Goal: Transaction & Acquisition: Purchase product/service

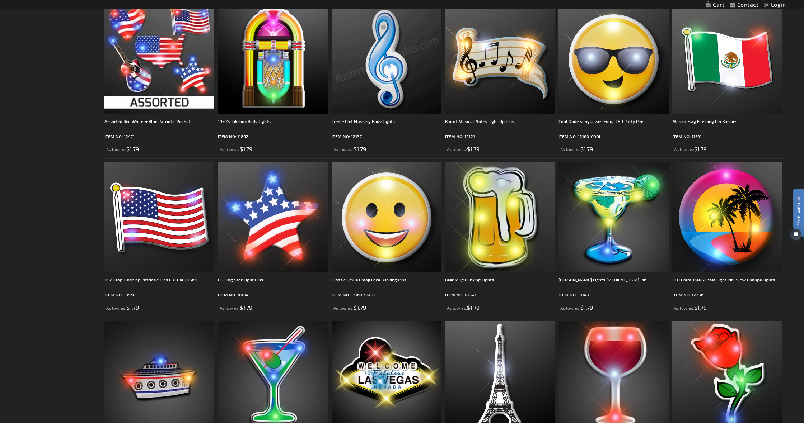
scroll to position [626, 0]
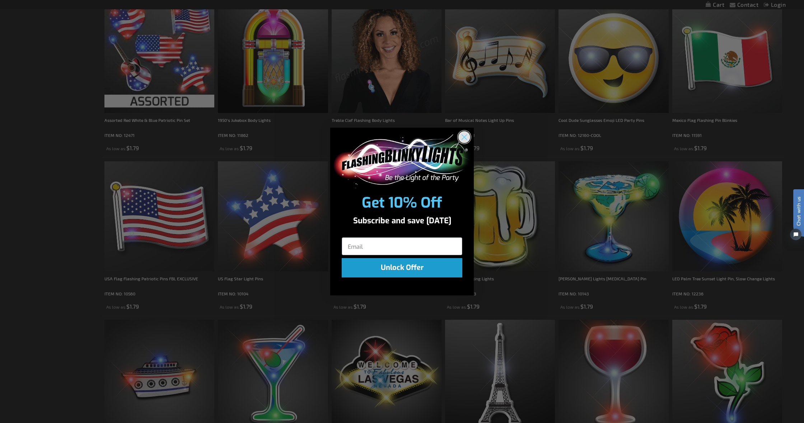
click at [463, 138] on icon "Close dialog" at bounding box center [464, 137] width 5 height 5
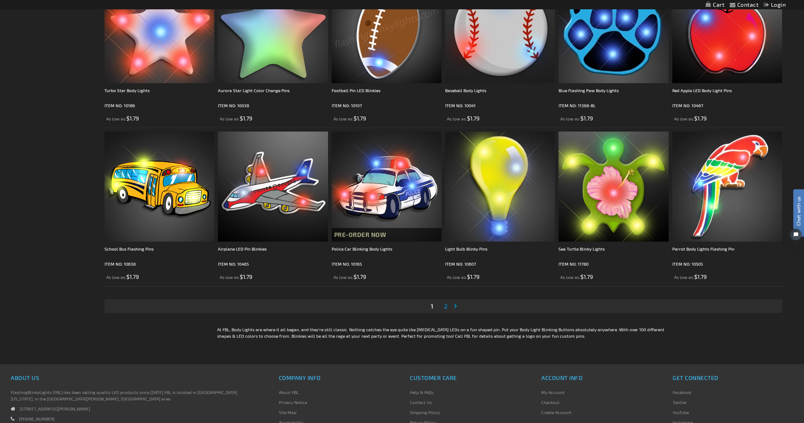
scroll to position [1448, 0]
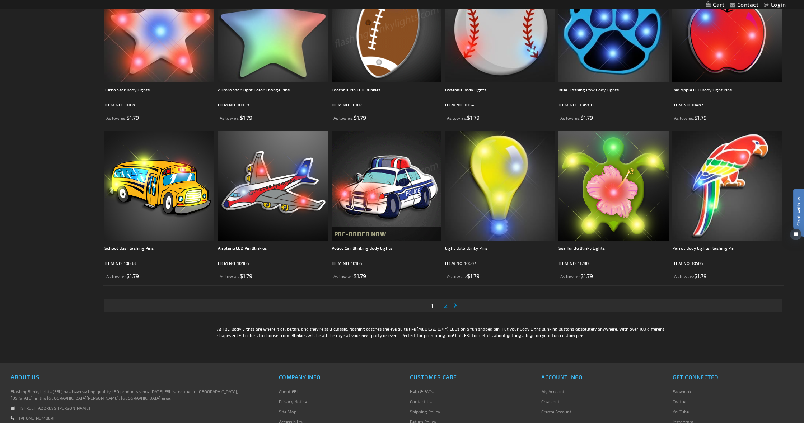
click at [383, 195] on img at bounding box center [387, 186] width 110 height 110
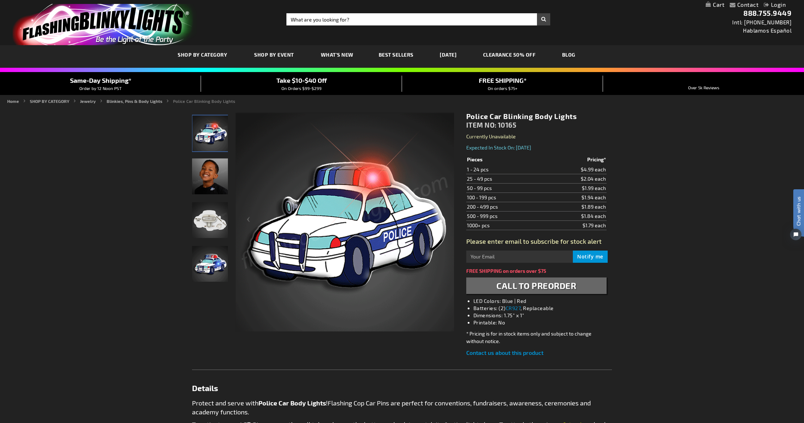
click at [525, 55] on link "CLEARANCE 50% OFF" at bounding box center [510, 55] width 64 height 24
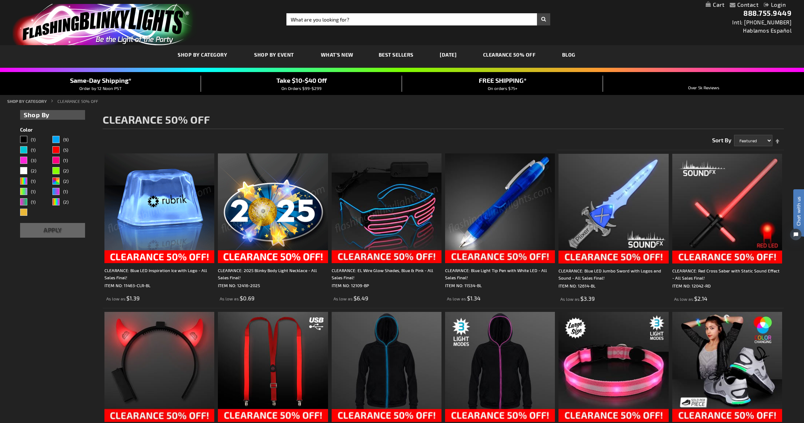
click at [165, 207] on img at bounding box center [159, 209] width 110 height 110
